Goal: Task Accomplishment & Management: Complete application form

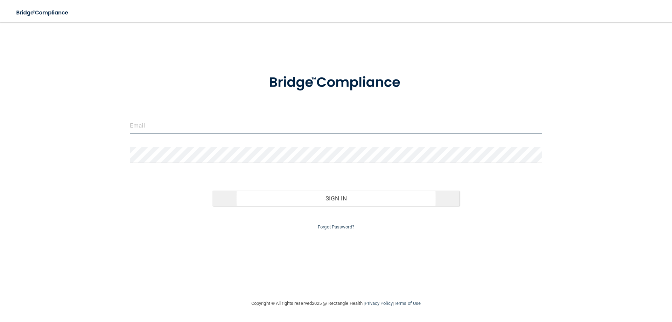
type input "[EMAIL_ADDRESS][DOMAIN_NAME]"
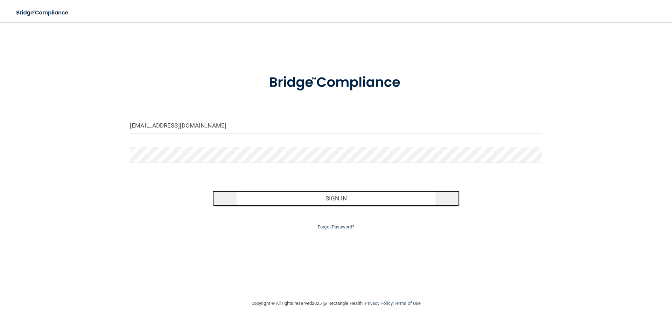
click at [326, 201] on button "Sign In" at bounding box center [337, 198] width 248 height 15
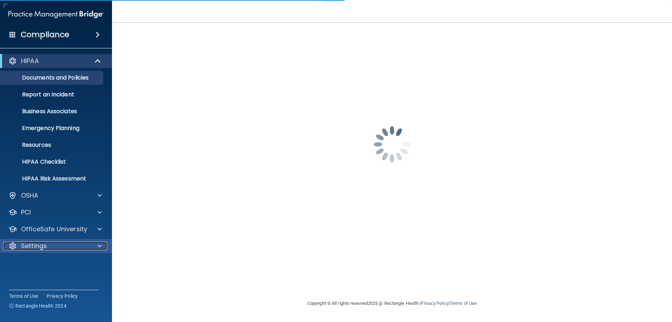
click at [38, 249] on p "Settings" at bounding box center [34, 246] width 26 height 8
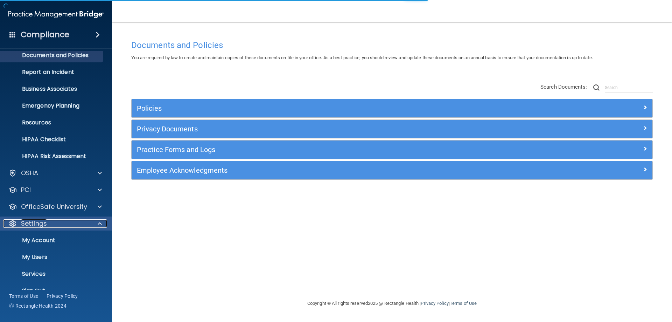
scroll to position [35, 0]
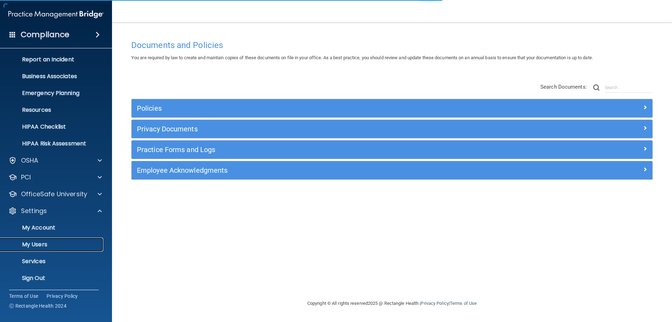
click at [42, 248] on p "My Users" at bounding box center [53, 244] width 96 height 7
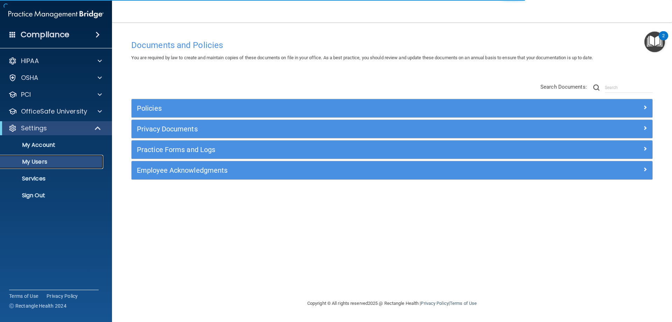
select select "20"
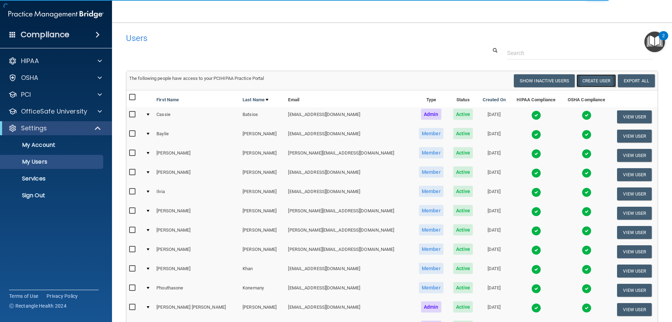
click at [586, 79] on button "Create User" at bounding box center [597, 80] width 40 height 13
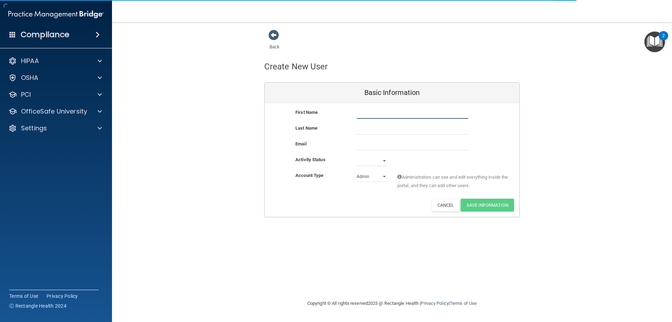
click at [427, 113] on input "text" at bounding box center [413, 113] width 112 height 11
type input "[PERSON_NAME]"
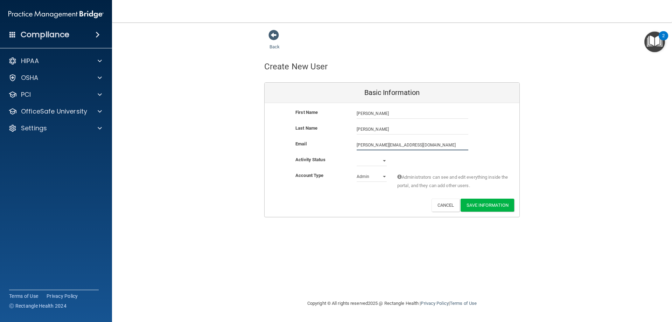
type input "[PERSON_NAME][EMAIL_ADDRESS][DOMAIN_NAME]"
click at [377, 161] on select "Active Inactive" at bounding box center [372, 161] width 30 height 11
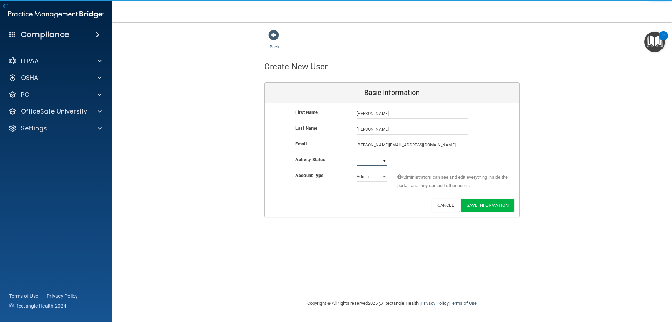
select select "active"
click at [357, 156] on select "Active Inactive" at bounding box center [372, 161] width 30 height 11
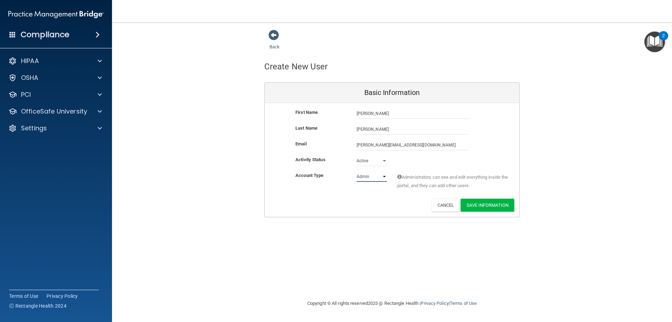
click at [373, 176] on select "Admin Member" at bounding box center [372, 176] width 30 height 11
select select "practice_member"
click at [357, 171] on select "Admin Member" at bounding box center [372, 176] width 30 height 11
click at [504, 203] on button "Save Information" at bounding box center [488, 205] width 54 height 13
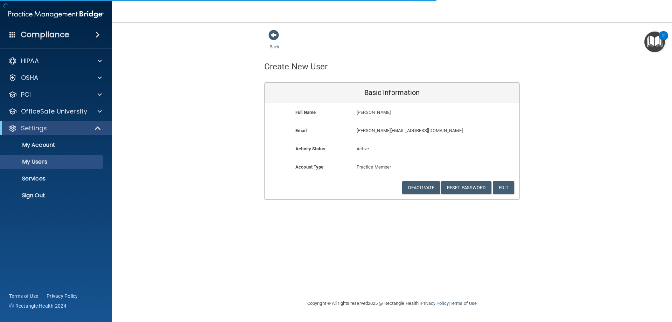
select select "20"
